Goal: Information Seeking & Learning: Learn about a topic

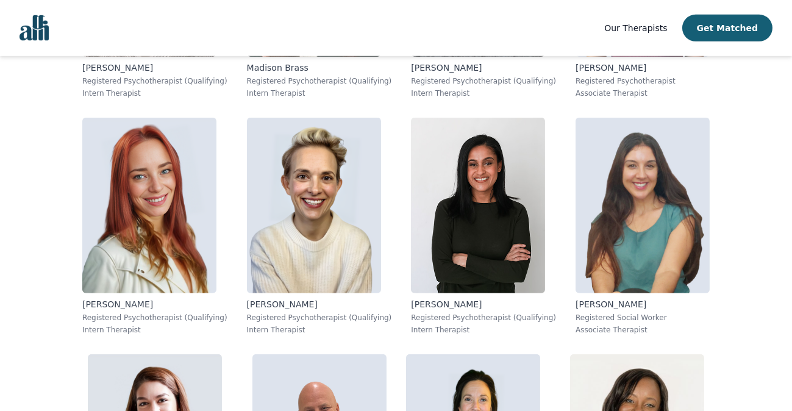
scroll to position [1628, 0]
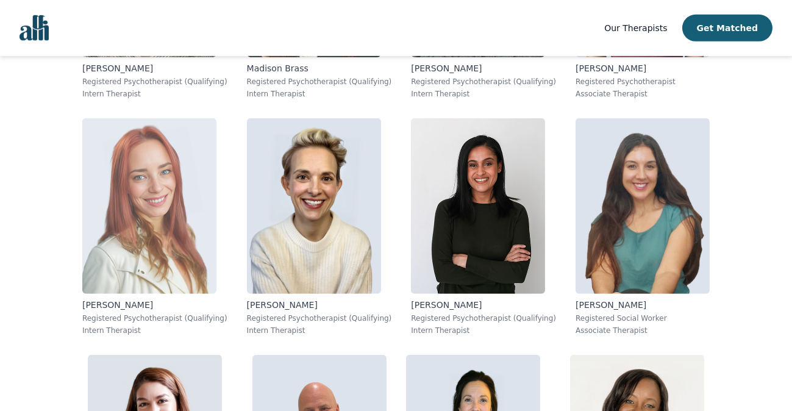
click at [173, 224] on img at bounding box center [149, 206] width 134 height 176
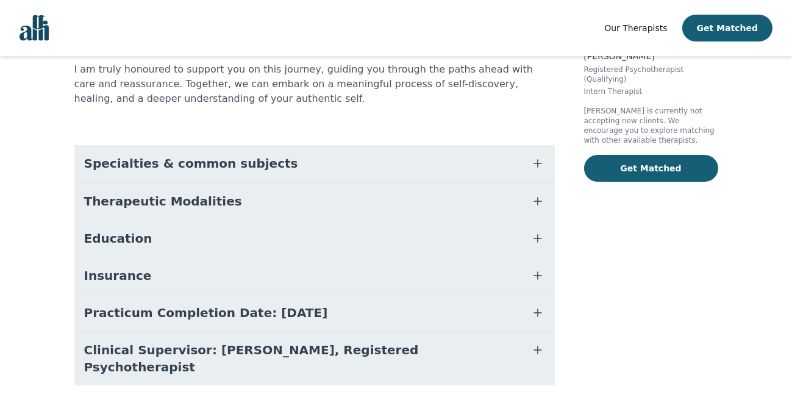
scroll to position [216, 0]
click at [282, 182] on button "Therapeutic Modalities" at bounding box center [314, 200] width 480 height 37
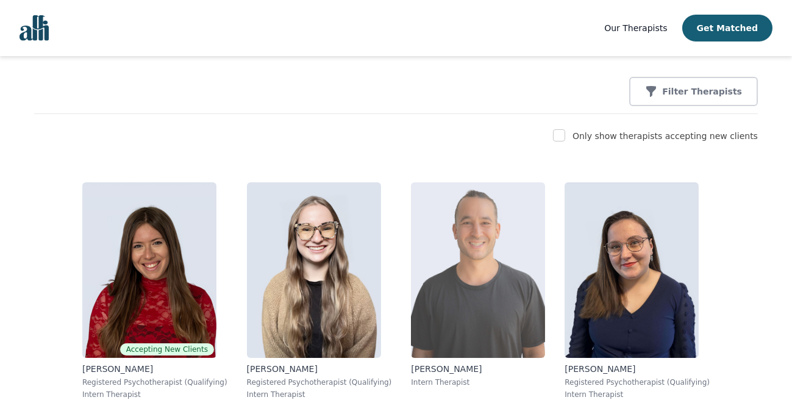
scroll to position [61, 0]
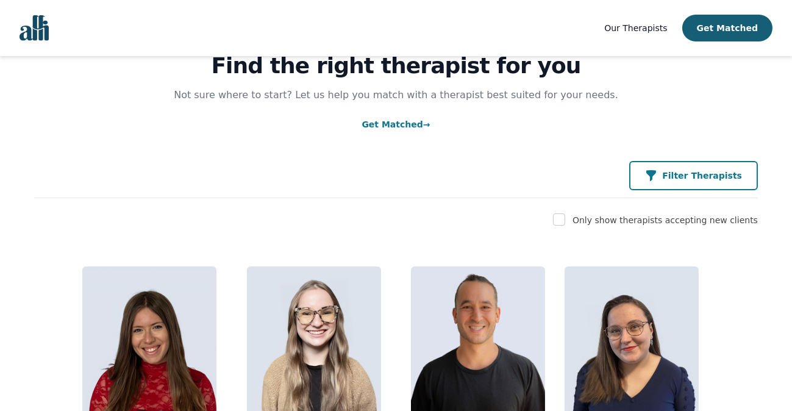
click at [658, 171] on button "Filter Therapists" at bounding box center [693, 175] width 129 height 29
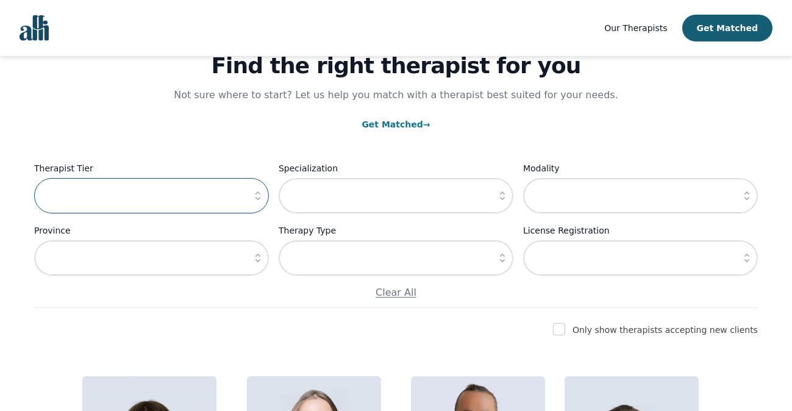
click at [214, 204] on input "text" at bounding box center [151, 195] width 235 height 35
click at [257, 190] on icon "button" at bounding box center [258, 196] width 12 height 12
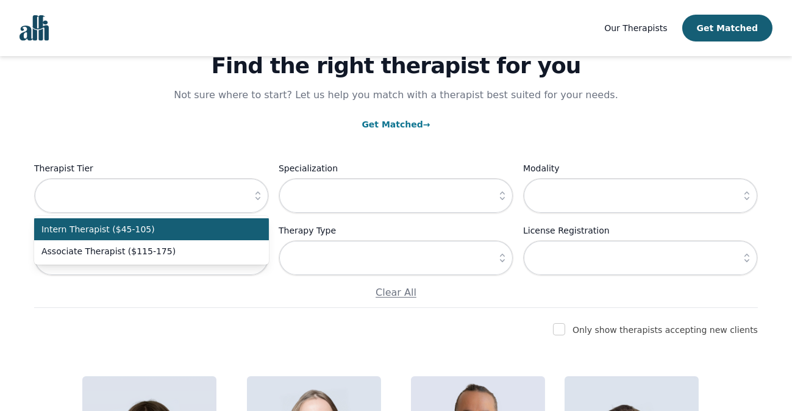
click at [192, 227] on span "Intern Therapist ($45-105)" at bounding box center [143, 229] width 205 height 12
type input "Intern Therapist ($45-105)"
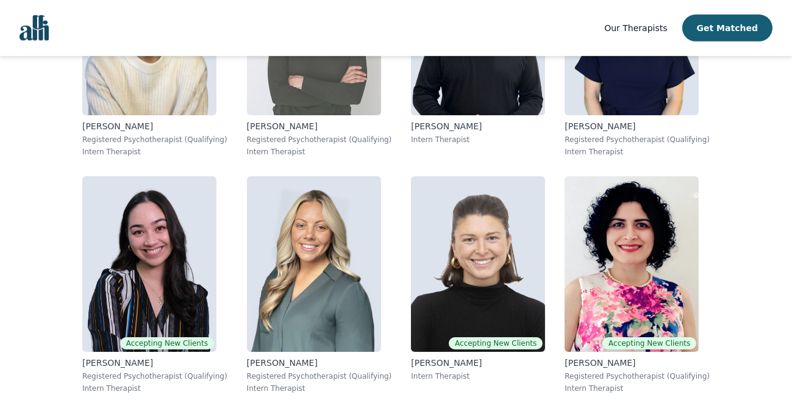
scroll to position [1706, 0]
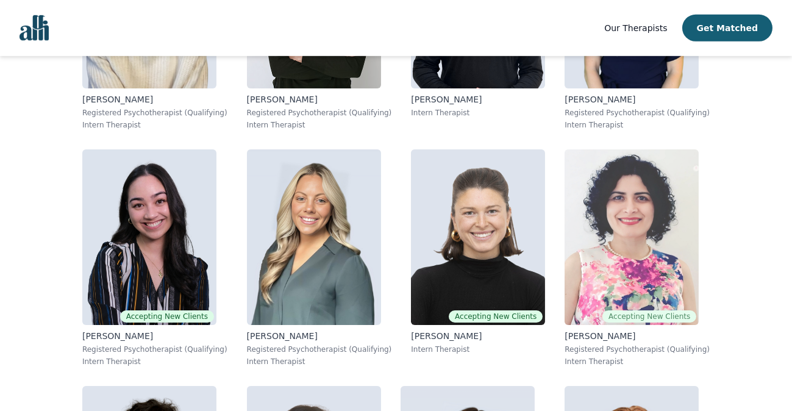
click at [642, 257] on img at bounding box center [631, 237] width 134 height 176
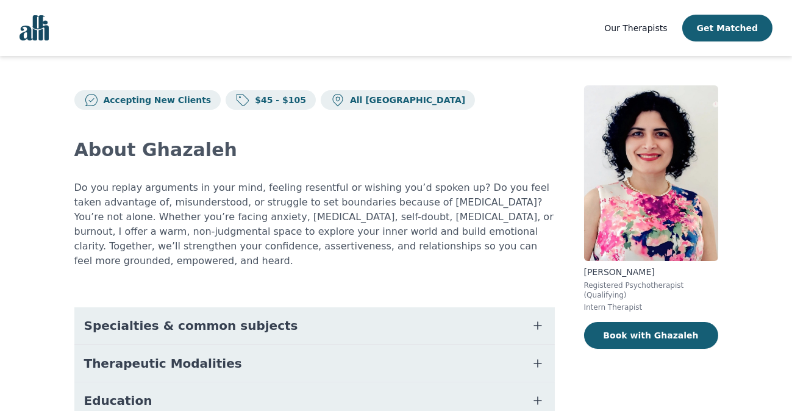
click at [319, 314] on button "Specialties & common subjects" at bounding box center [314, 325] width 480 height 37
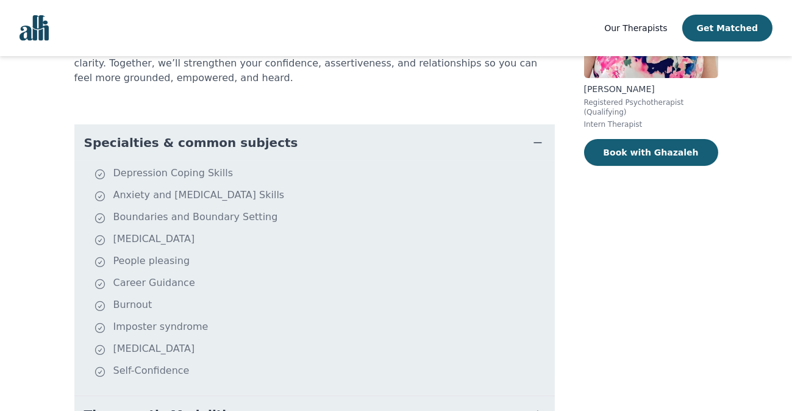
scroll to position [366, 0]
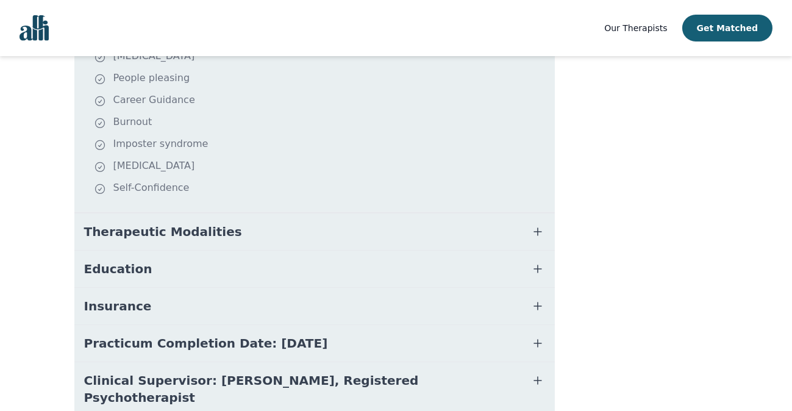
click at [289, 213] on button "Therapeutic Modalities" at bounding box center [314, 231] width 480 height 37
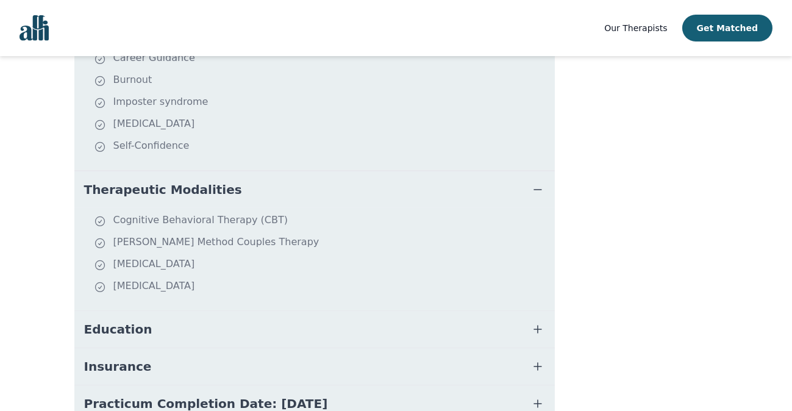
scroll to position [488, 0]
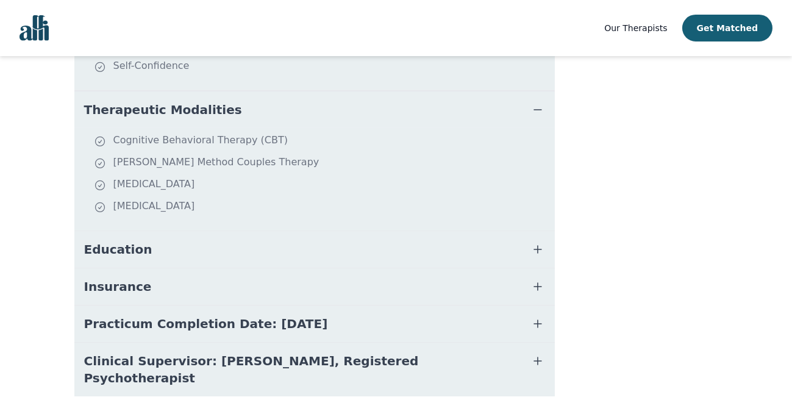
click at [274, 236] on button "Education" at bounding box center [314, 249] width 480 height 37
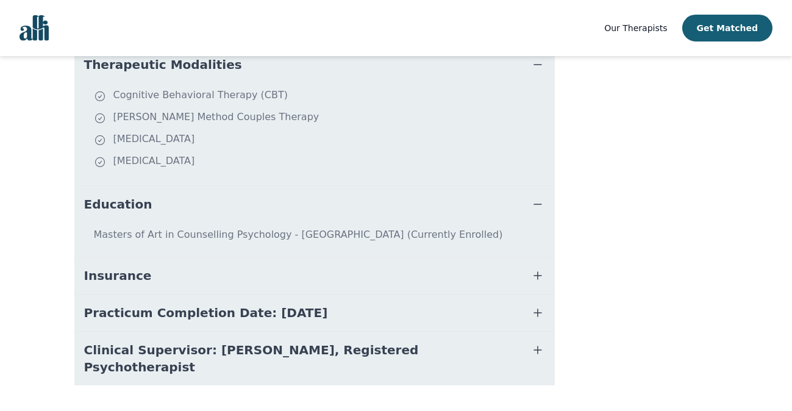
scroll to position [533, 0]
click at [289, 265] on button "Insurance" at bounding box center [314, 275] width 480 height 37
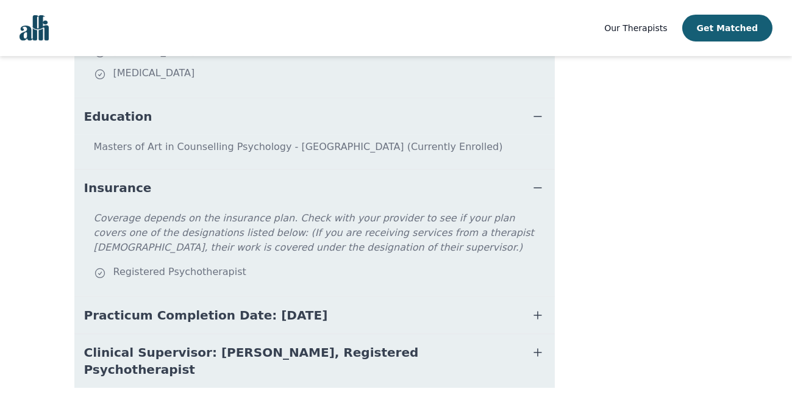
scroll to position [623, 0]
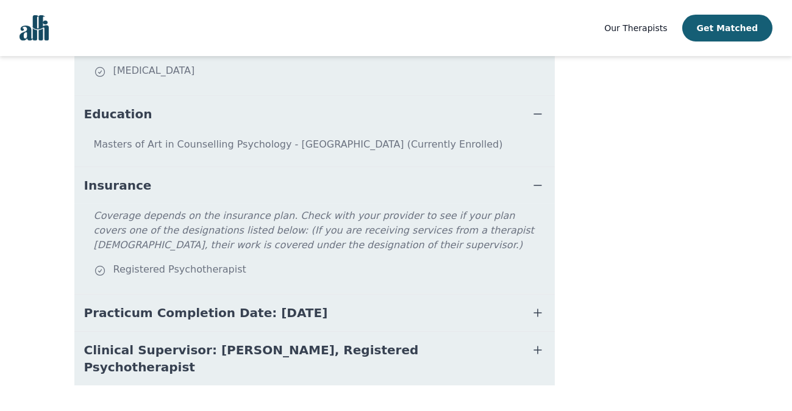
click at [346, 294] on button "Practicum Completion Date: [DATE]" at bounding box center [314, 312] width 480 height 37
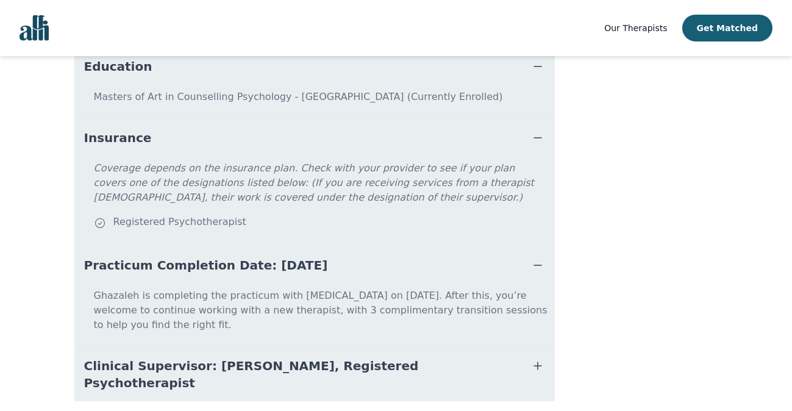
scroll to position [672, 0]
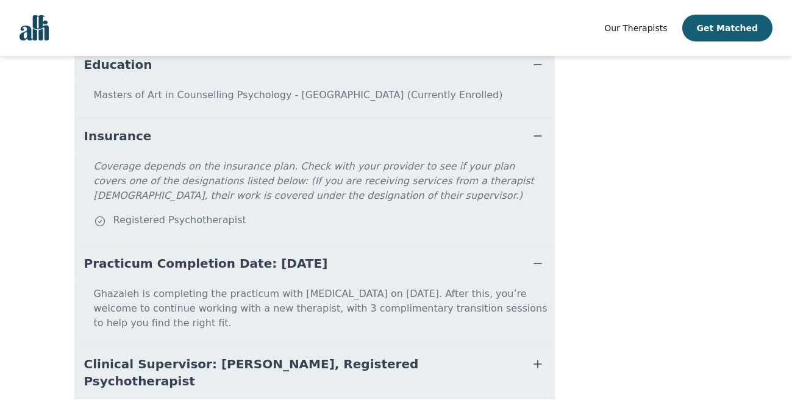
click at [336, 355] on span "Clinical Supervisor: [PERSON_NAME], Registered Psychotherapist" at bounding box center [299, 372] width 431 height 34
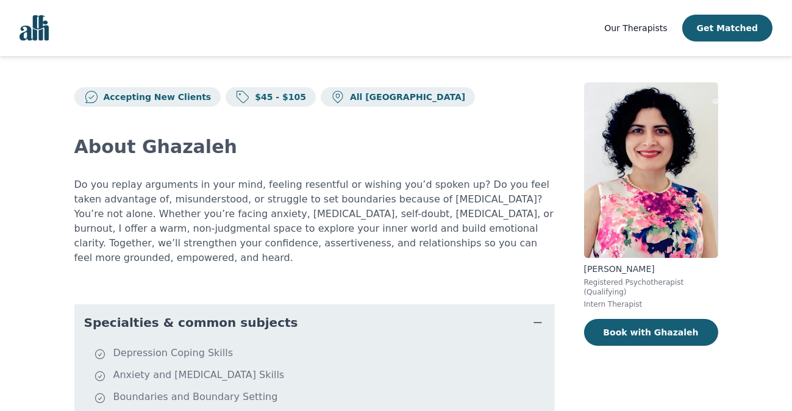
scroll to position [0, 0]
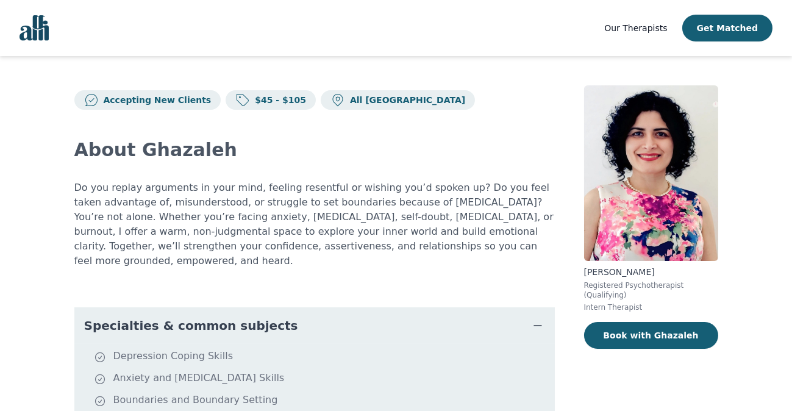
click at [36, 29] on img "Global" at bounding box center [34, 28] width 29 height 26
